Goal: Information Seeking & Learning: Learn about a topic

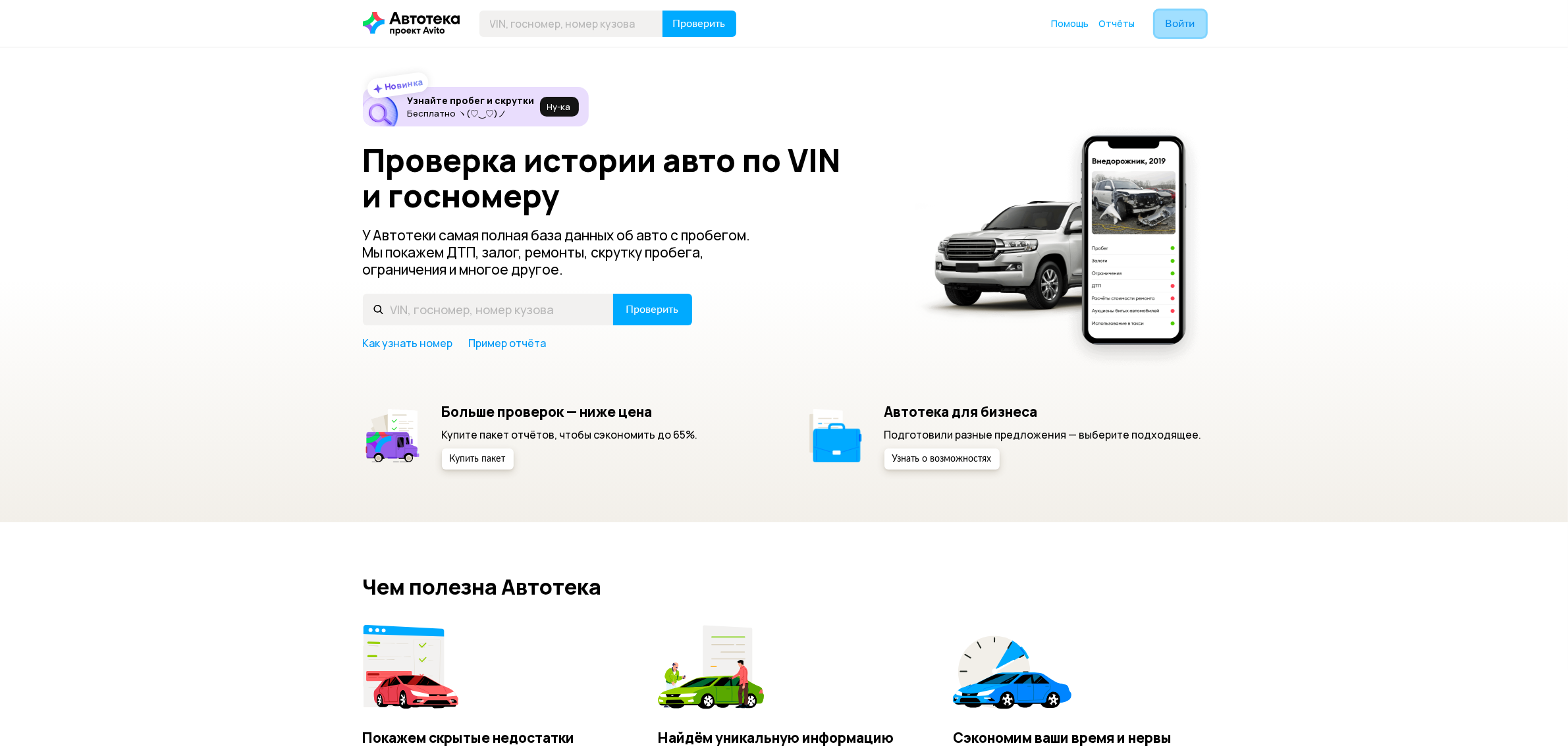
click at [1186, 26] on span "Войти" at bounding box center [1180, 24] width 30 height 11
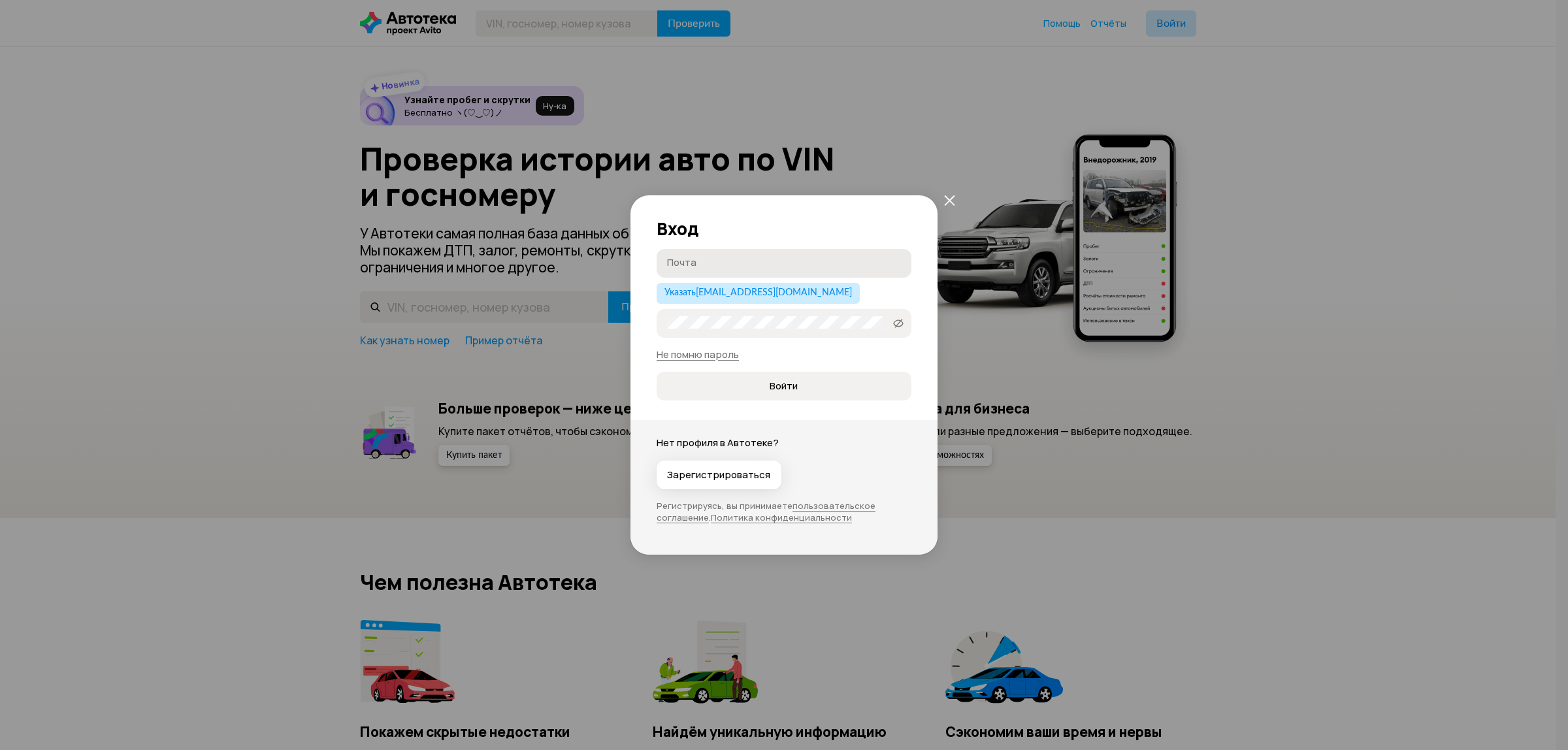
type input "[EMAIL_ADDRESS][DOMAIN_NAME]"
click at [771, 380] on span "Войти" at bounding box center [784, 386] width 28 height 13
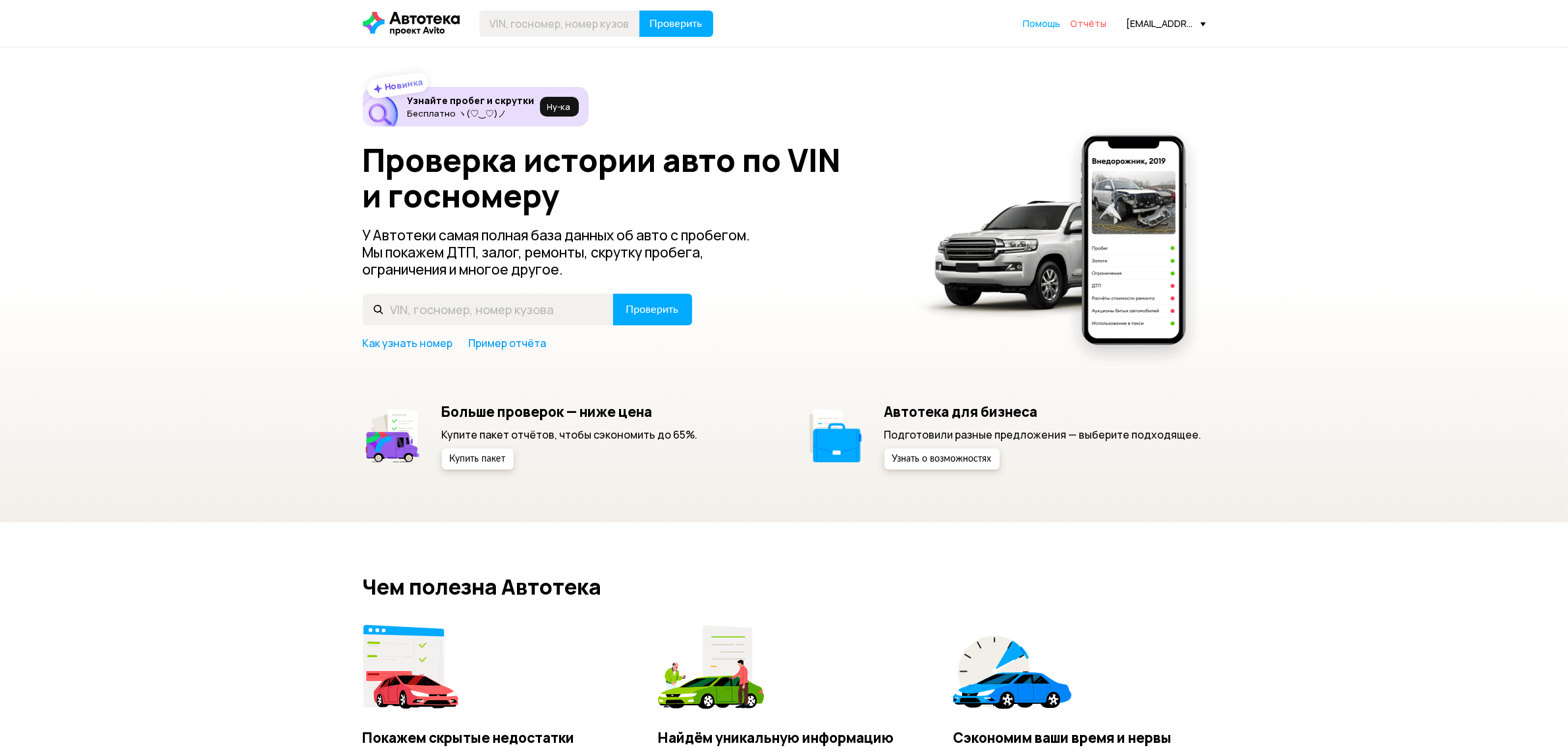
click at [1088, 20] on span "Отчёты" at bounding box center [1089, 24] width 36 height 13
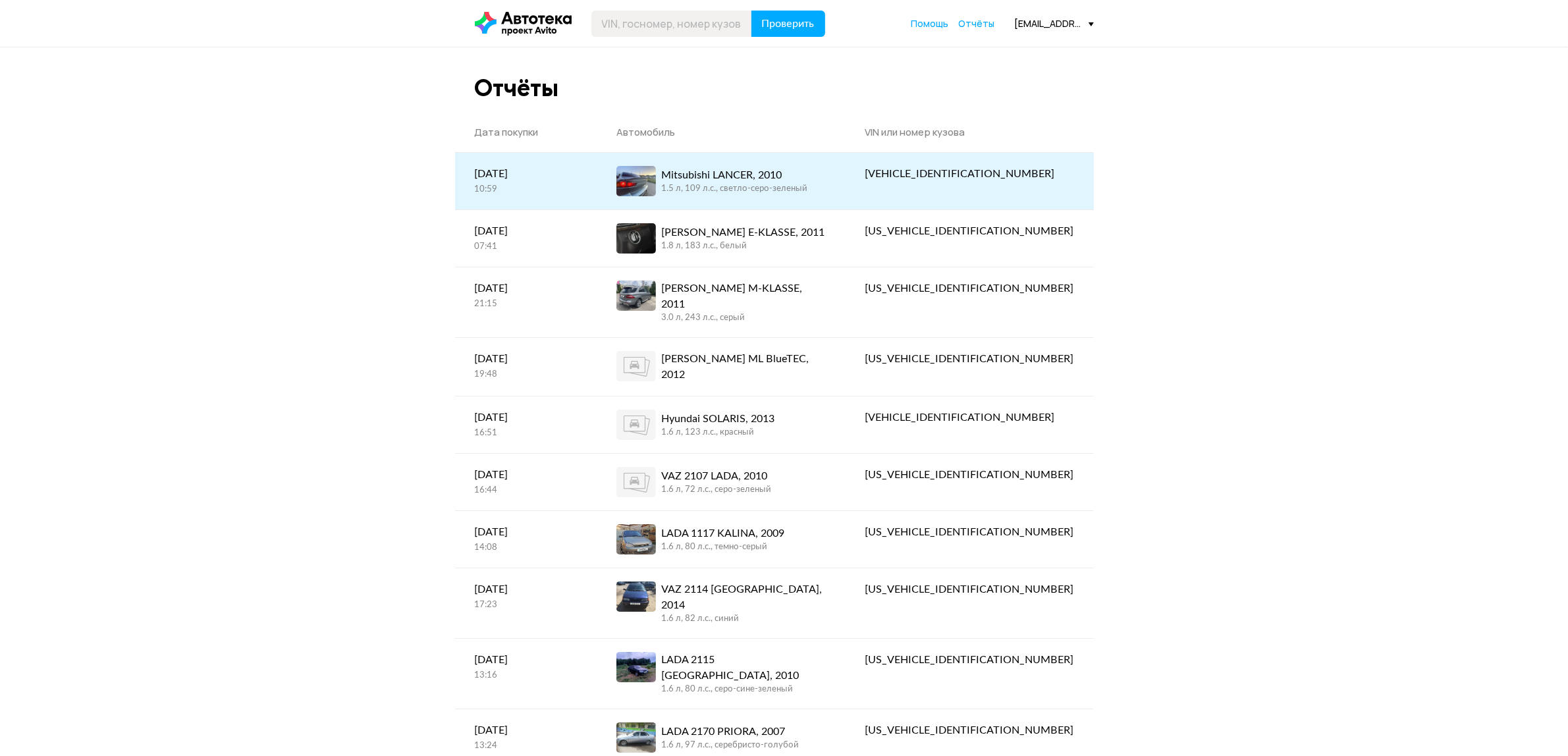
click at [804, 170] on div "Mitsubishi LANCER, 2010" at bounding box center [734, 175] width 146 height 16
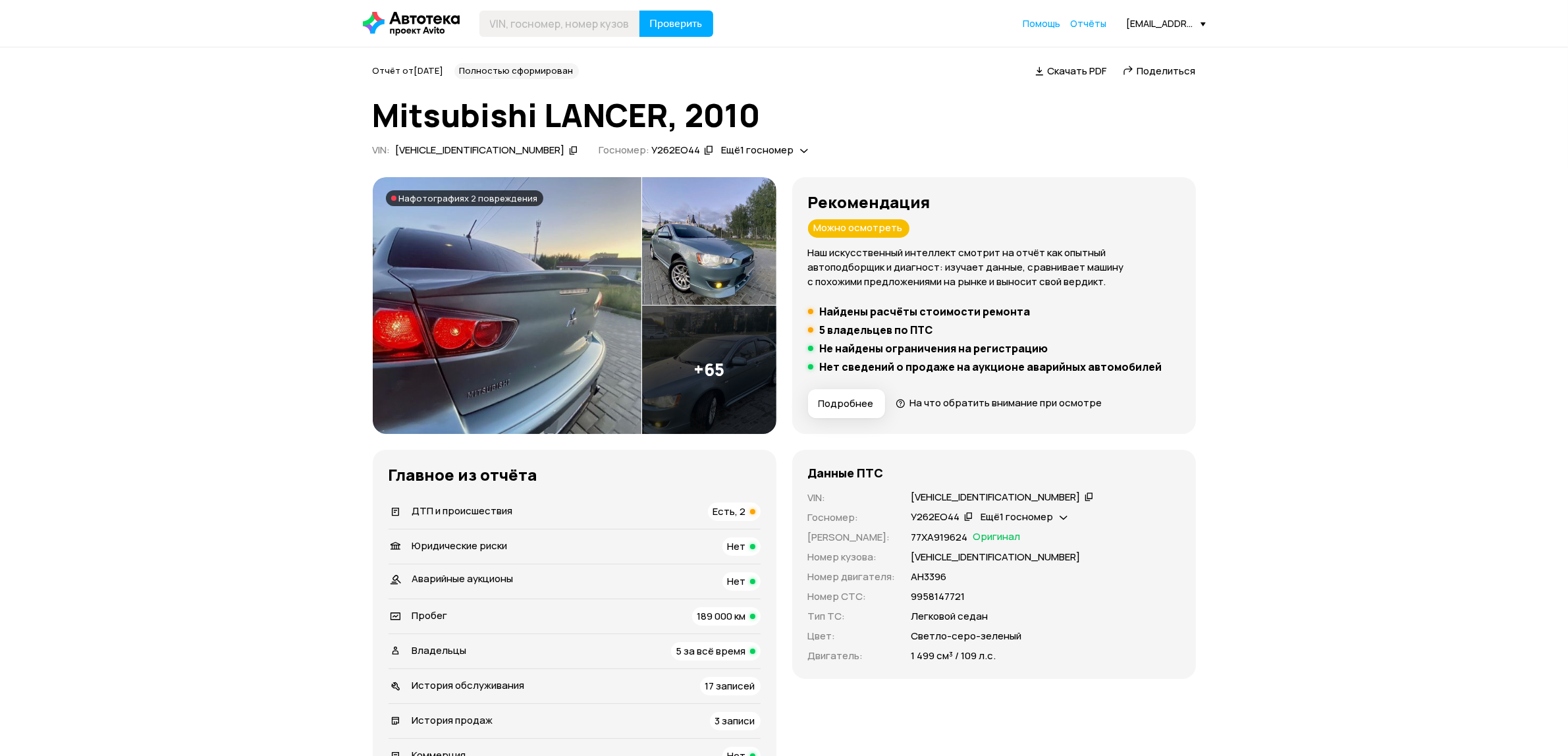
click at [995, 492] on div "[VEHICLE_IDENTIFICATION_NUMBER]" at bounding box center [996, 497] width 170 height 14
click at [737, 512] on span "Есть, 2" at bounding box center [730, 511] width 33 height 14
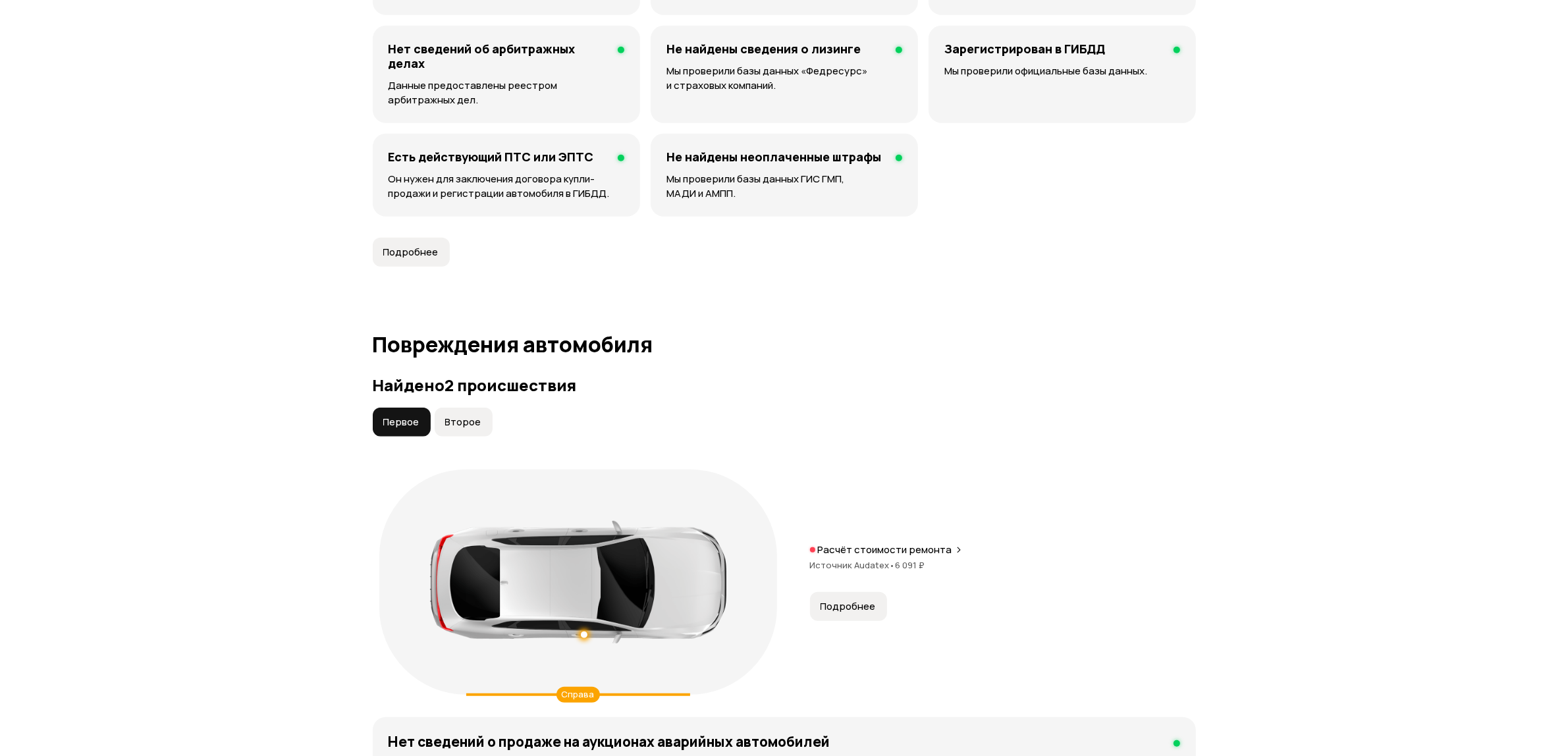
scroll to position [953, 0]
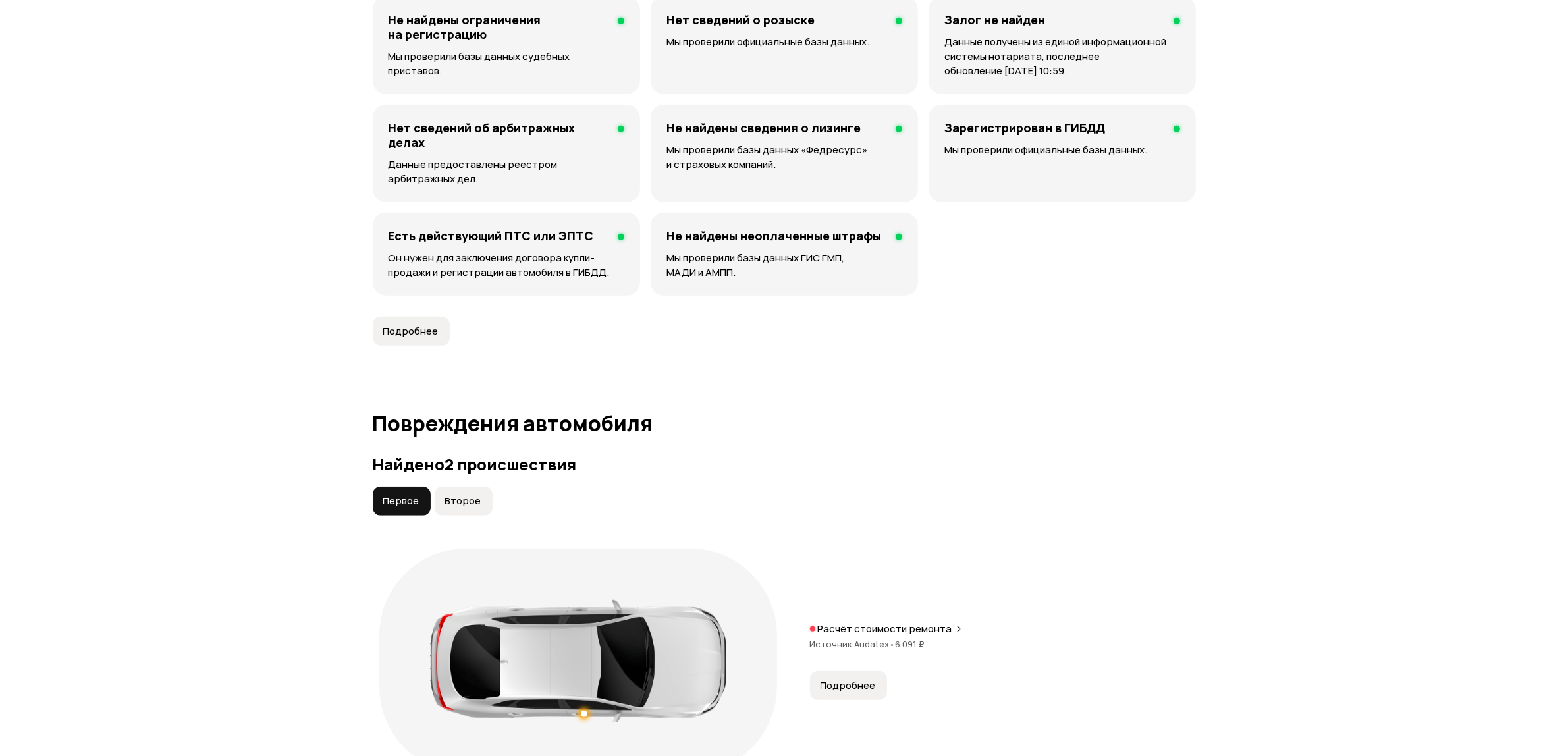
click at [481, 501] on button "Второе" at bounding box center [463, 501] width 58 height 29
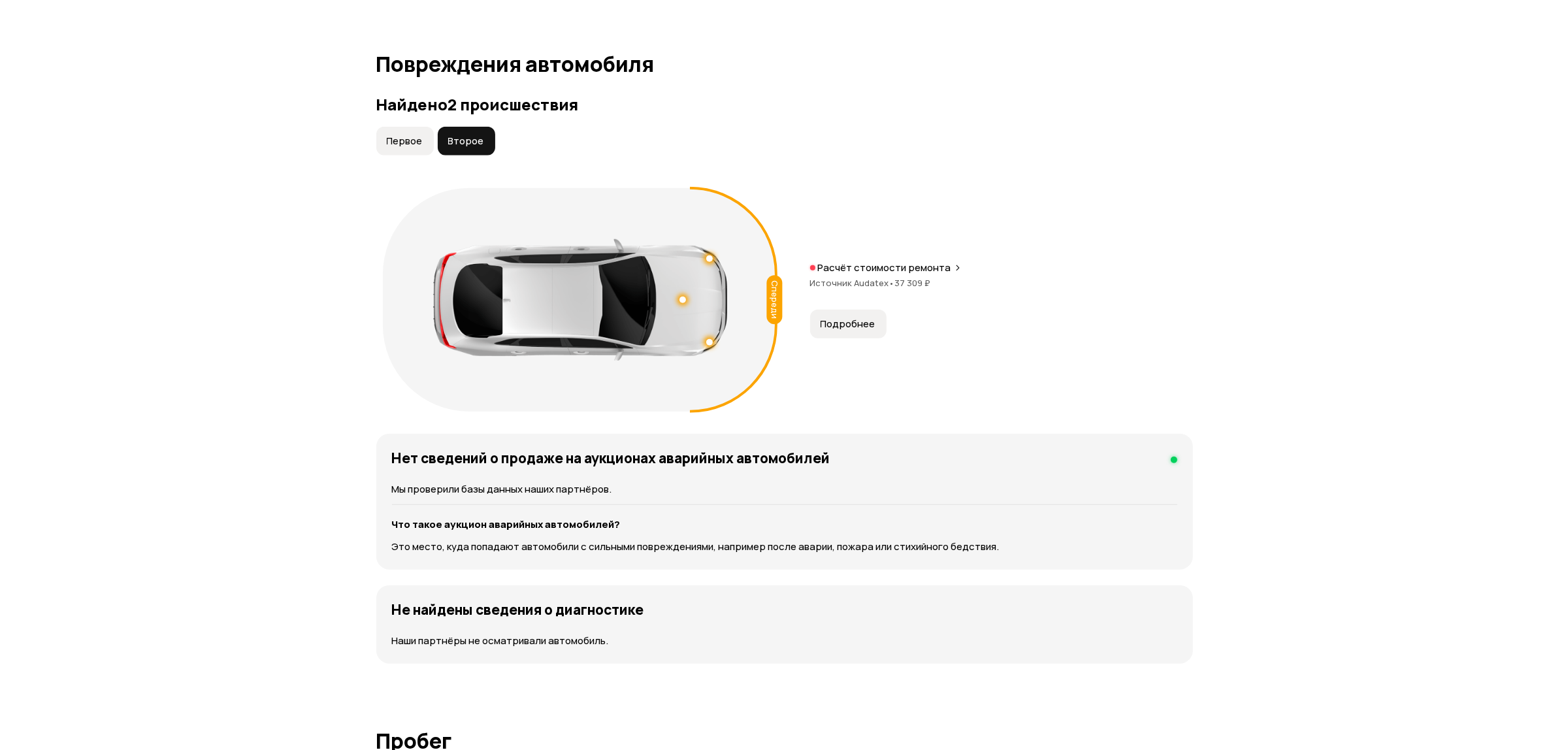
scroll to position [1272, 0]
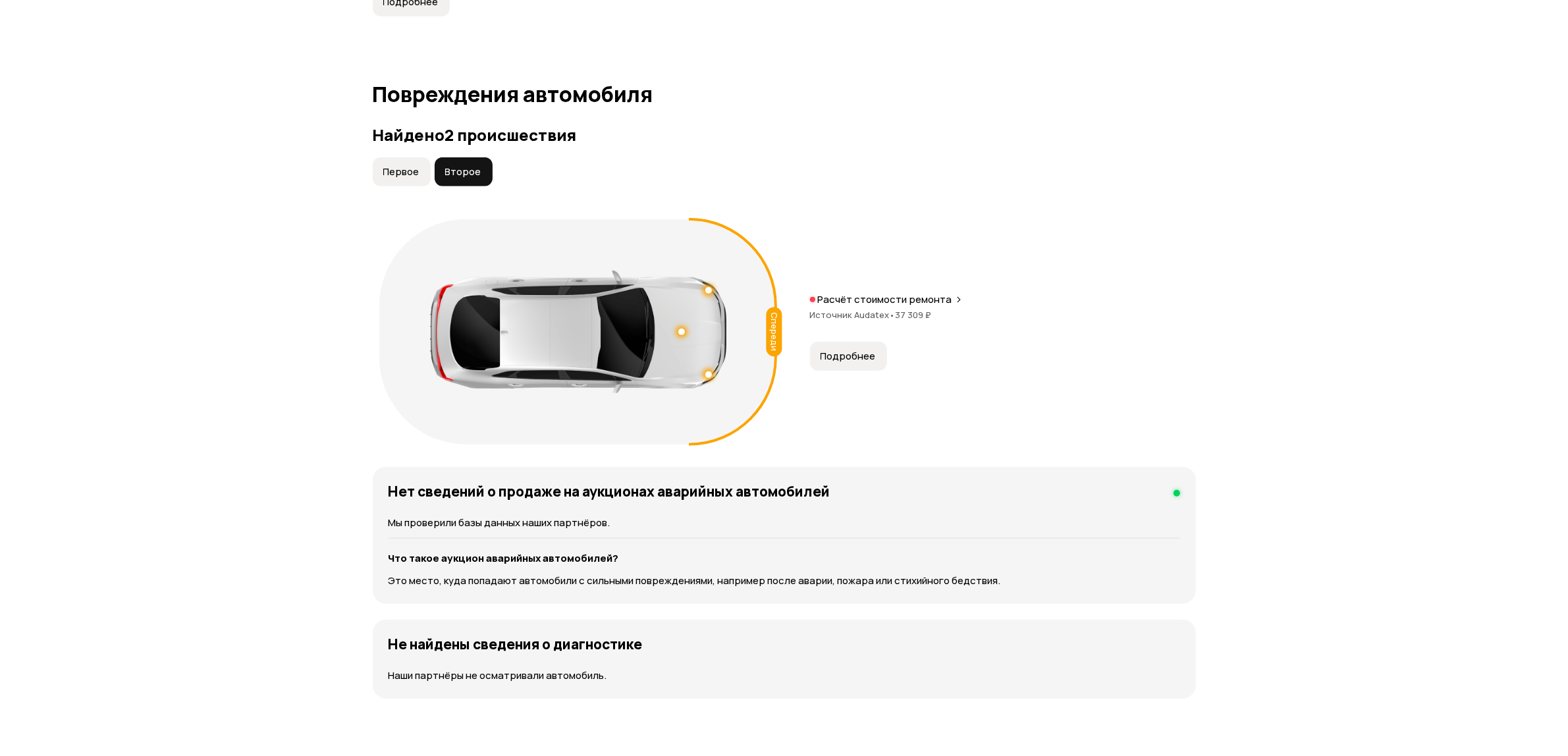
click at [863, 353] on span "Подробнее" at bounding box center [848, 356] width 56 height 13
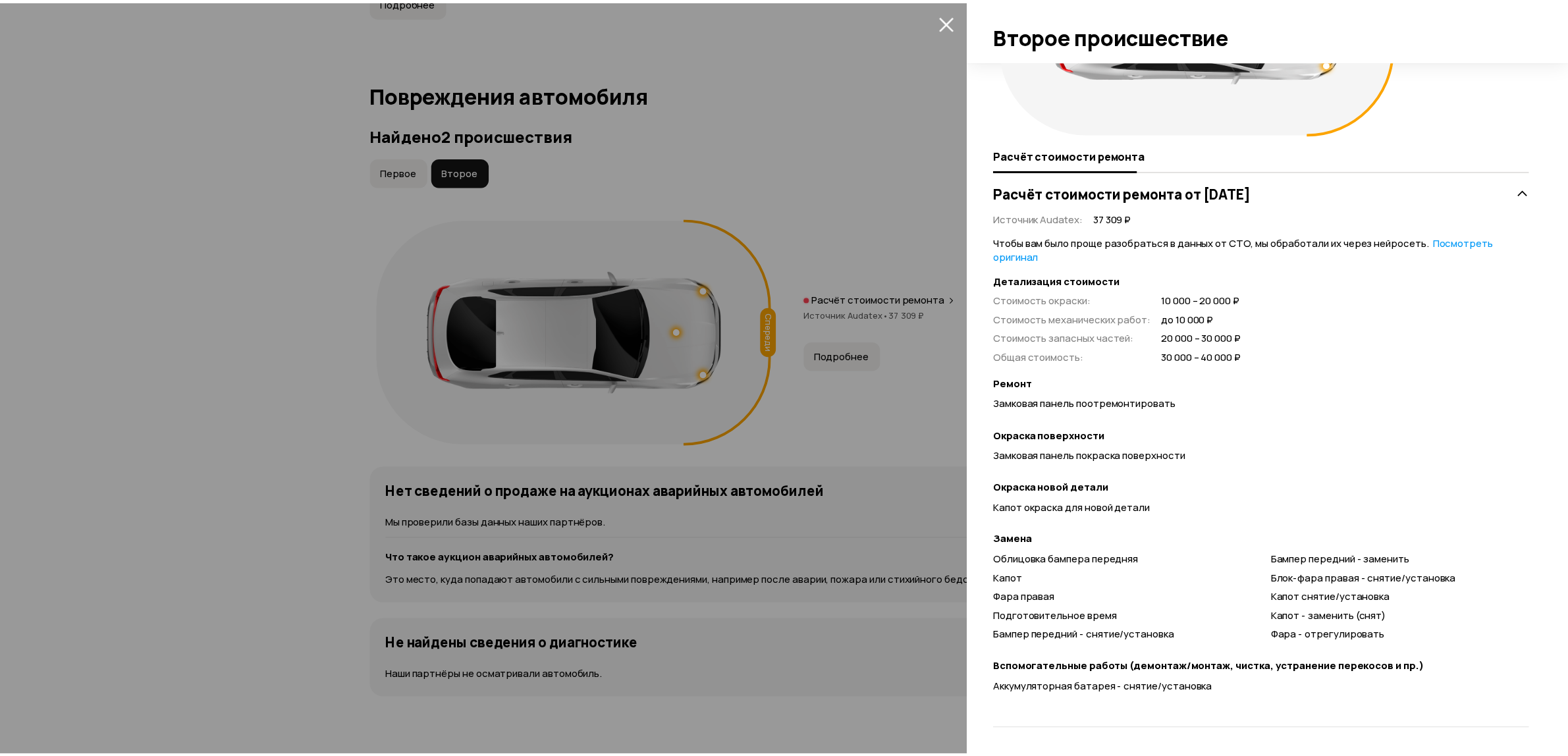
scroll to position [0, 0]
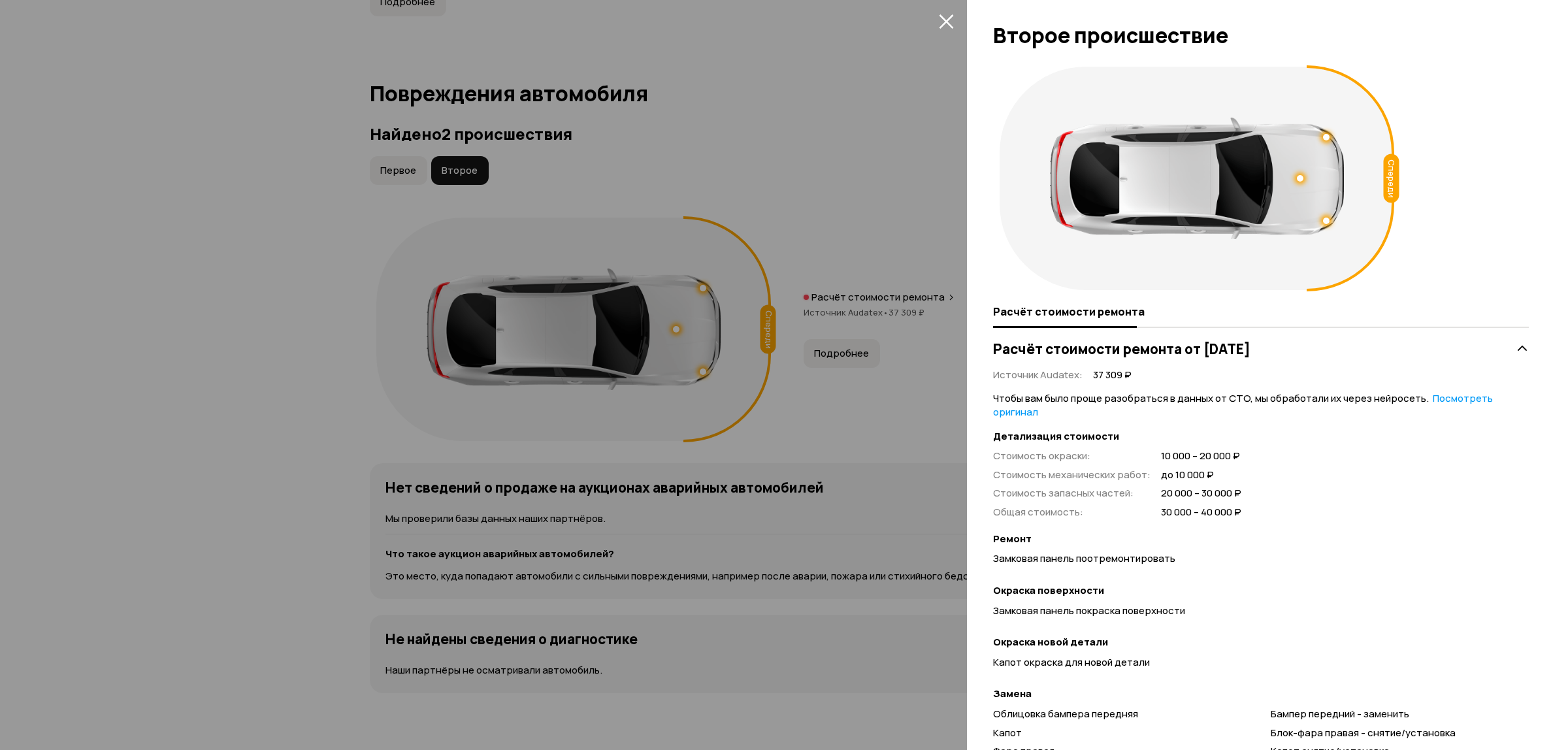
click at [946, 18] on icon "закрыть" at bounding box center [946, 20] width 15 height 15
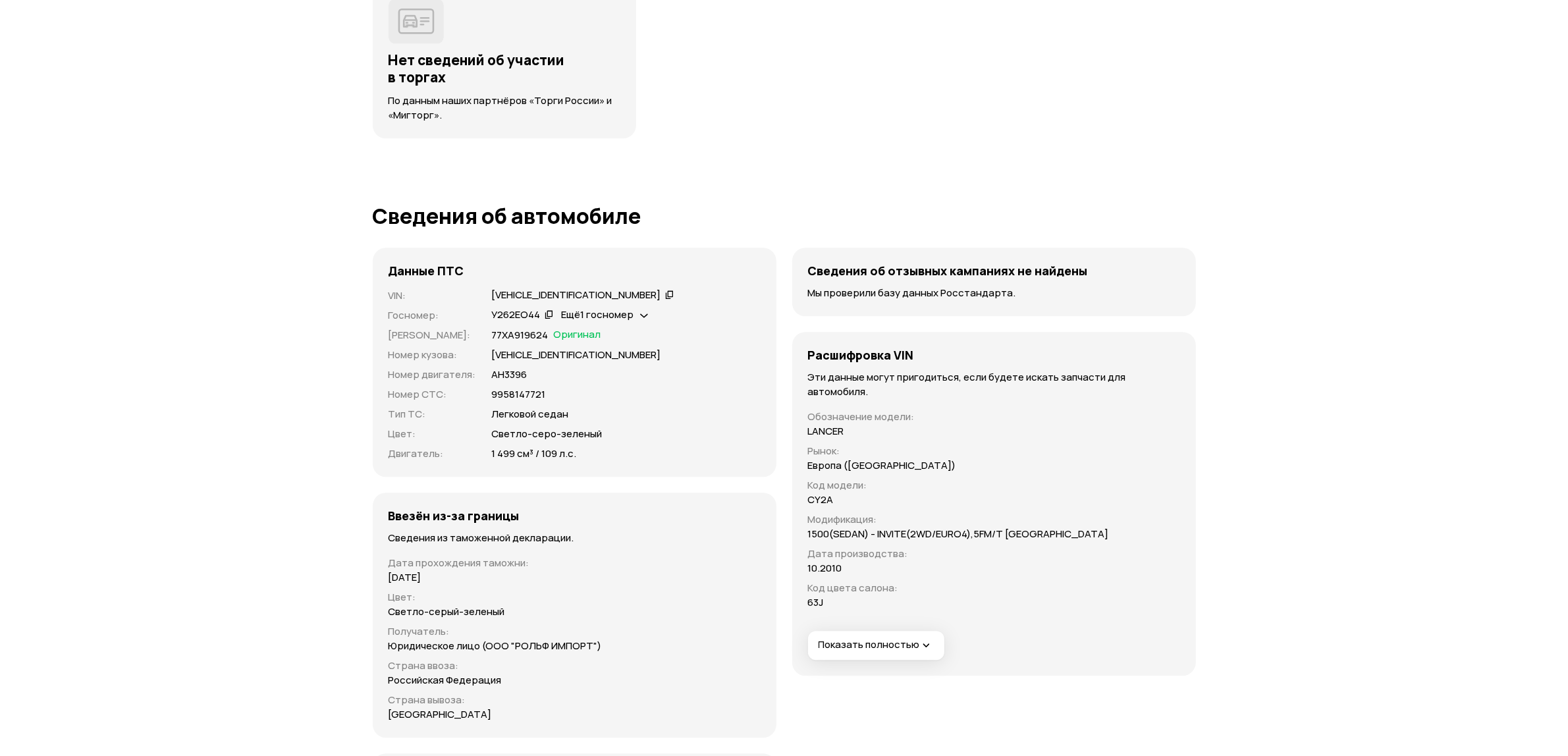
scroll to position [4658, 0]
